Goal: Find specific page/section: Find specific page/section

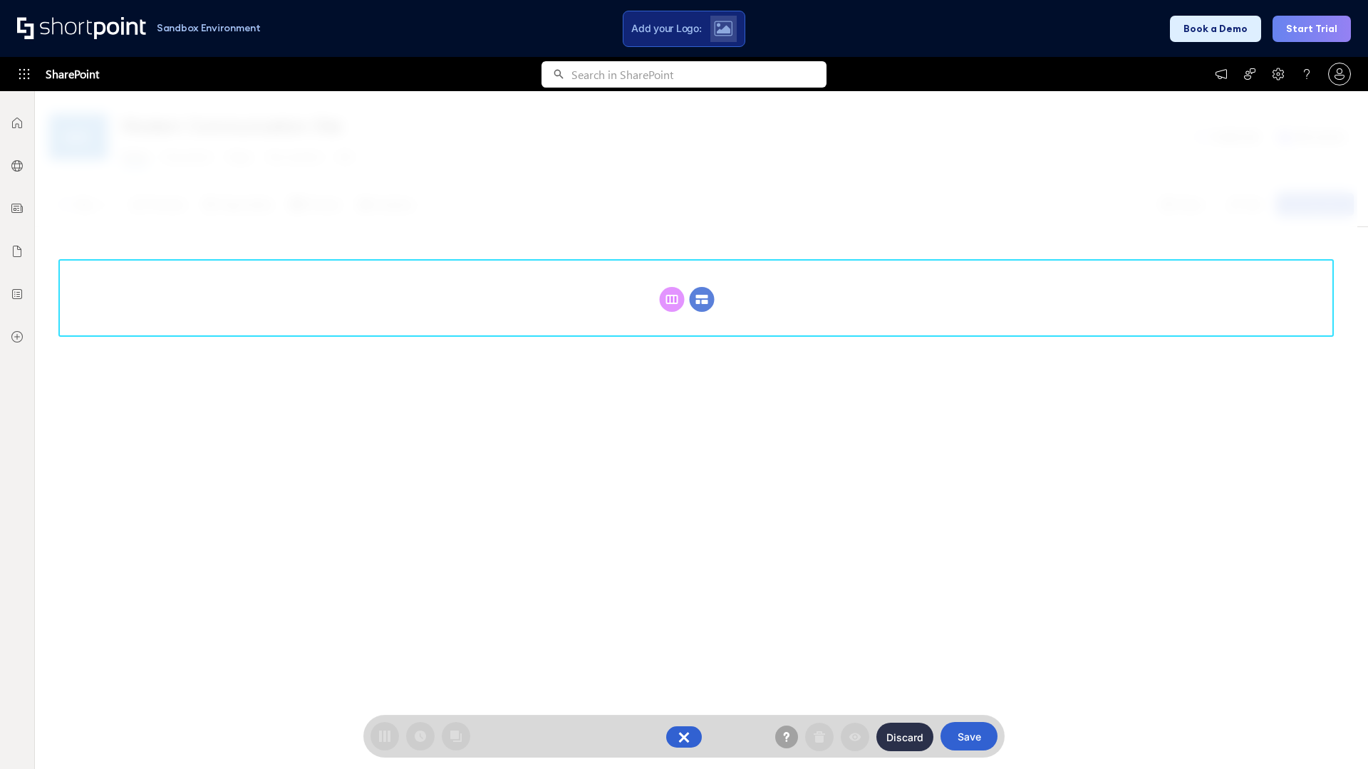
scroll to position [196, 0]
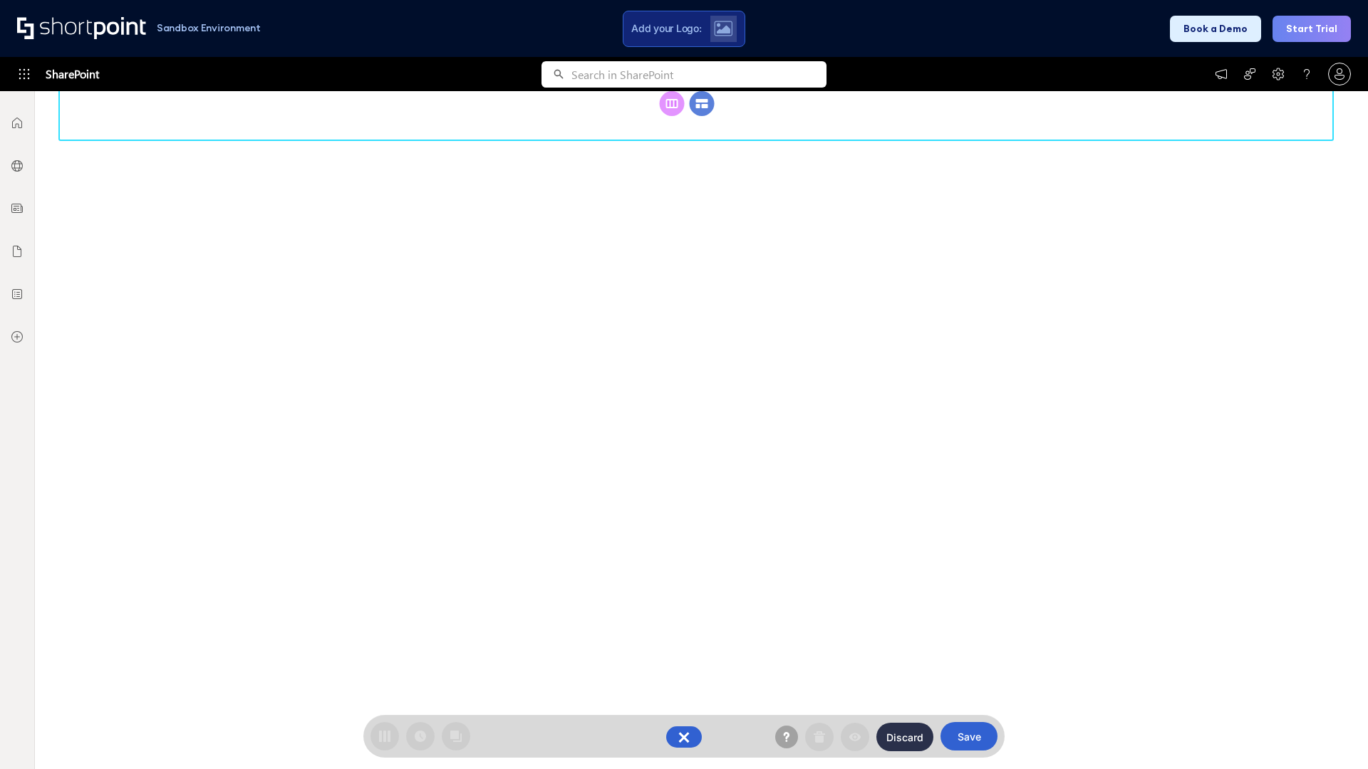
click at [702, 103] on circle at bounding box center [702, 103] width 25 height 25
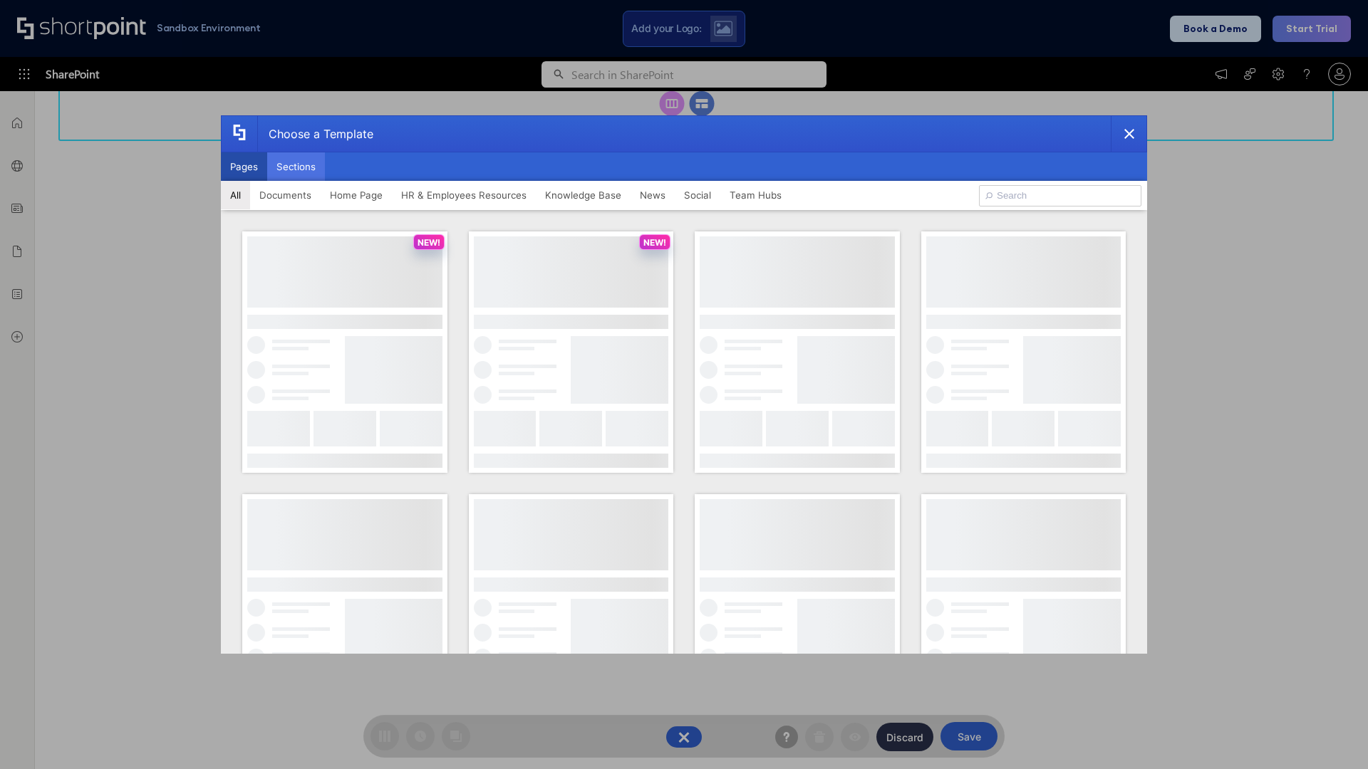
click at [296, 167] on button "Sections" at bounding box center [296, 166] width 58 height 28
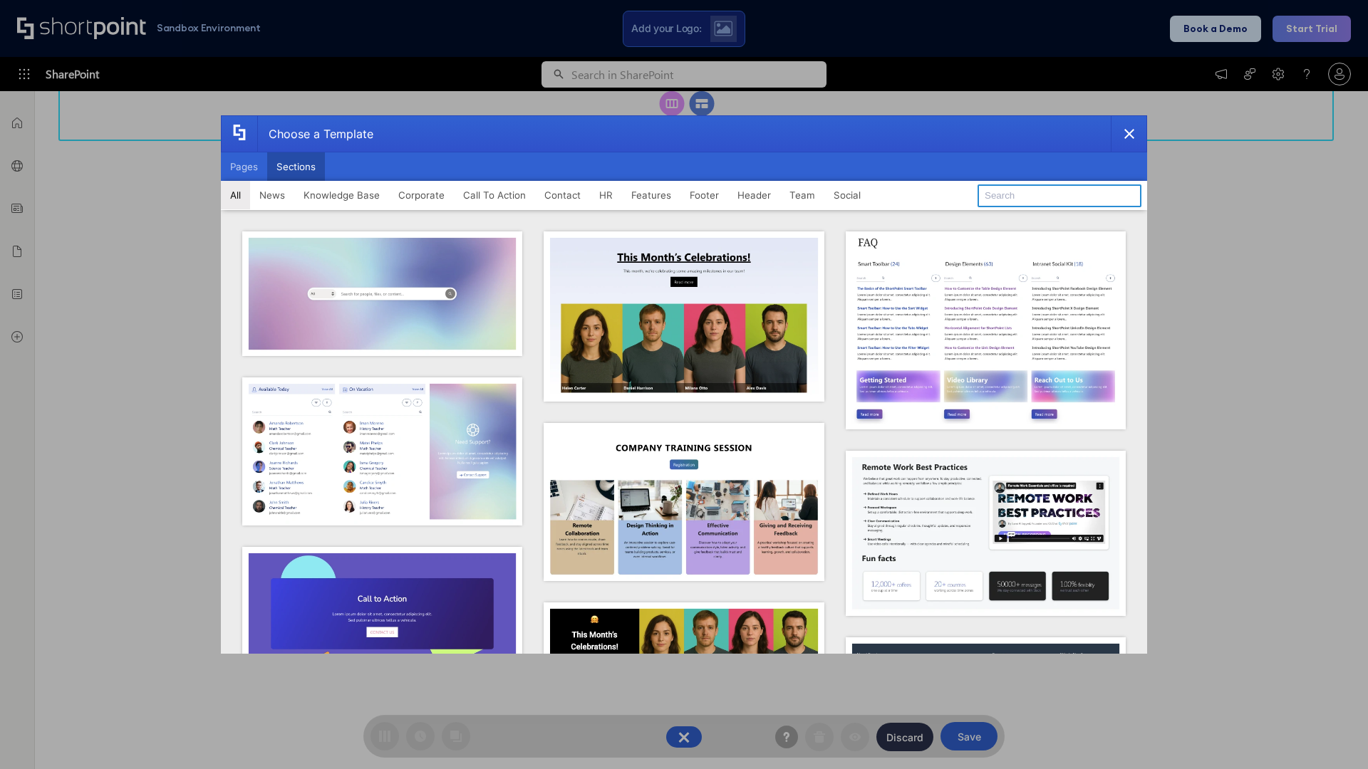
type input "Teammate 1"
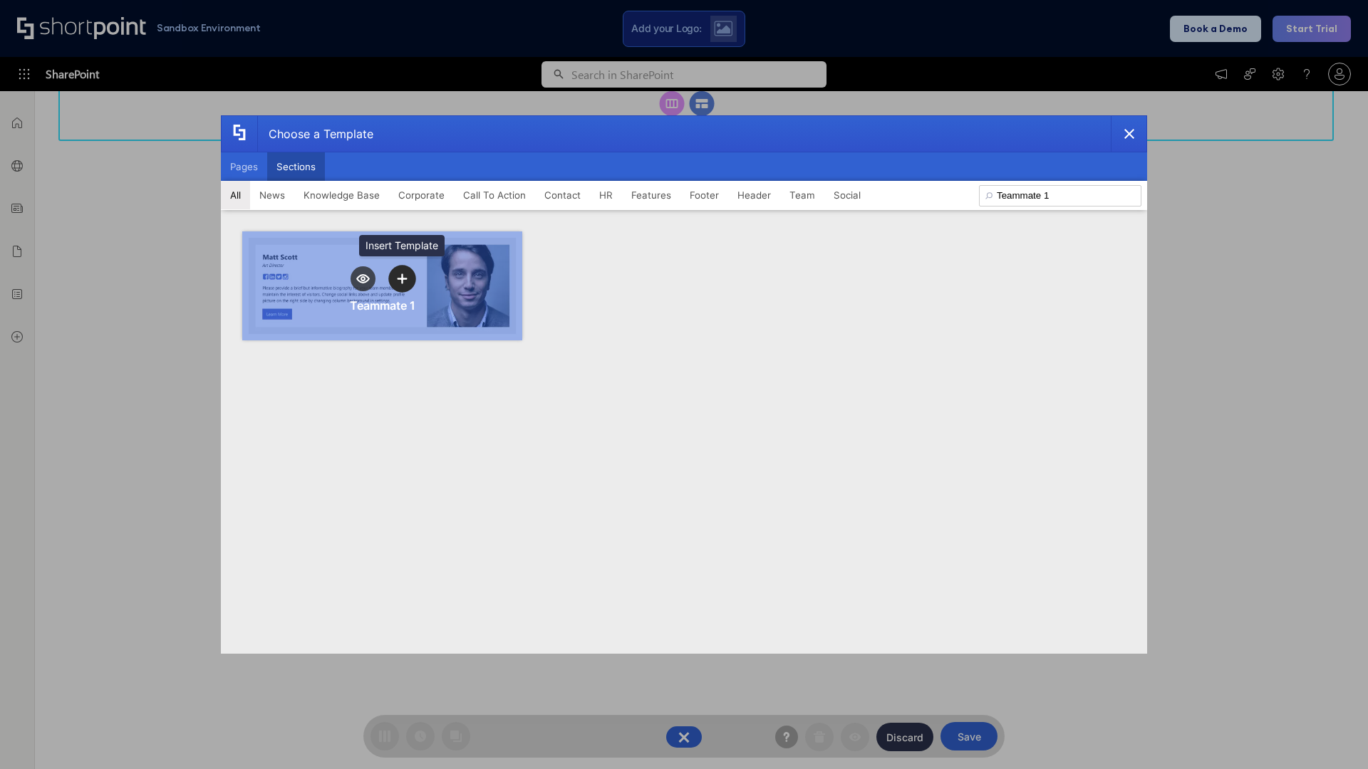
click at [402, 279] on icon "template selector" at bounding box center [402, 279] width 10 height 10
